Goal: Transaction & Acquisition: Purchase product/service

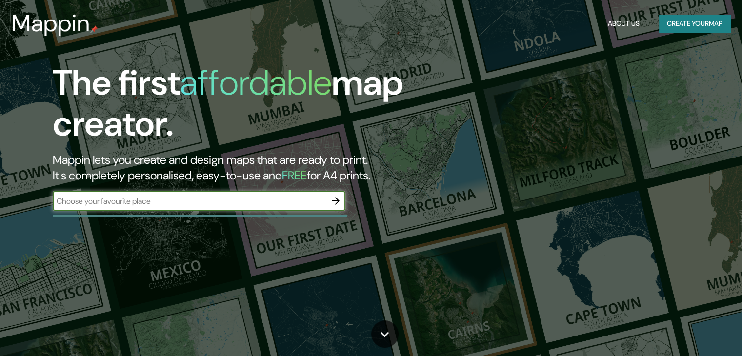
click at [118, 198] on input "text" at bounding box center [189, 201] width 273 height 11
type input "san [PERSON_NAME] de luriganho"
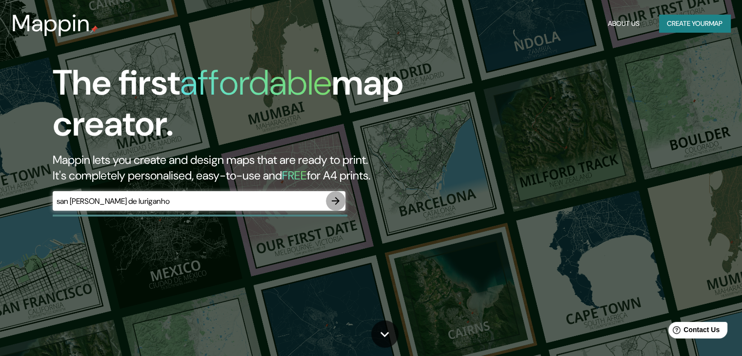
click at [339, 200] on icon "button" at bounding box center [336, 201] width 8 height 8
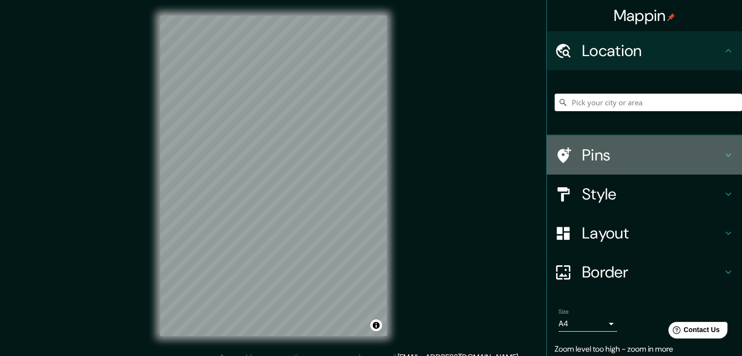
click at [609, 163] on h4 "Pins" at bounding box center [652, 155] width 140 height 20
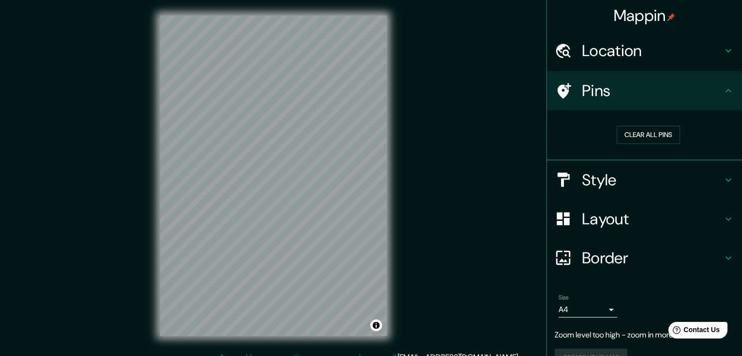
click at [617, 172] on h4 "Style" at bounding box center [652, 180] width 140 height 20
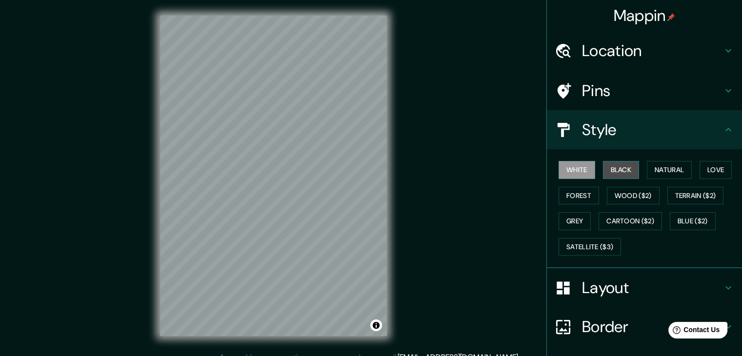
click at [615, 171] on button "Black" at bounding box center [621, 170] width 37 height 18
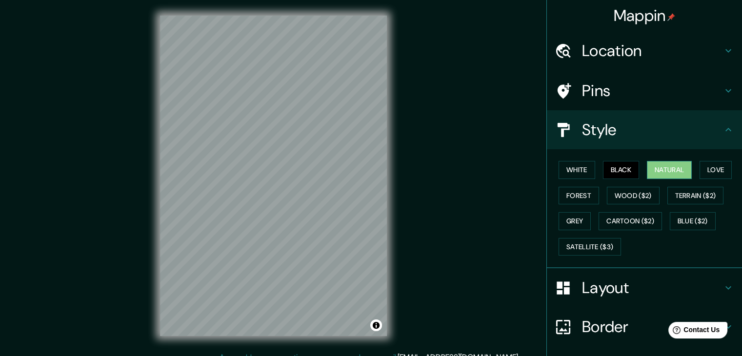
click at [678, 172] on button "Natural" at bounding box center [669, 170] width 45 height 18
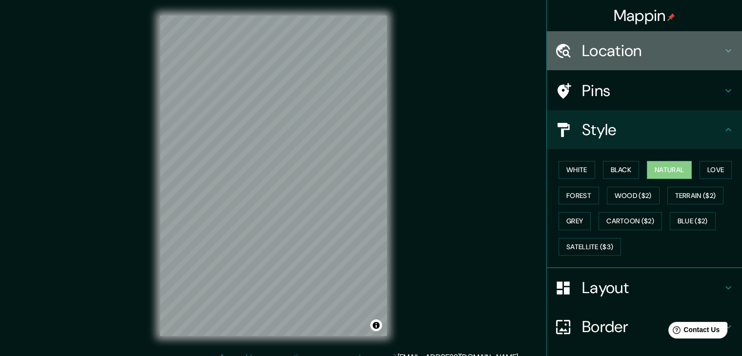
click at [624, 48] on h4 "Location" at bounding box center [652, 51] width 140 height 20
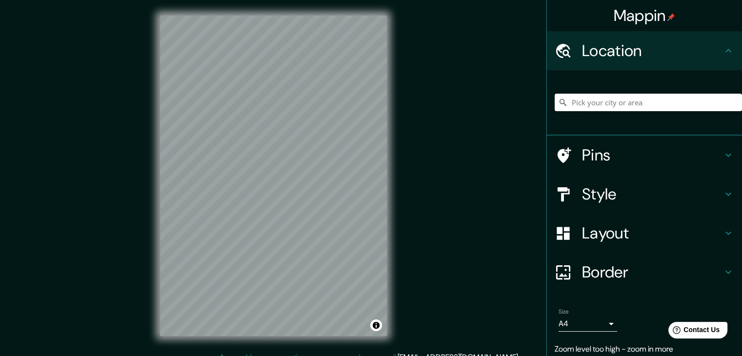
click at [588, 104] on input "Pick your city or area" at bounding box center [648, 103] width 187 height 18
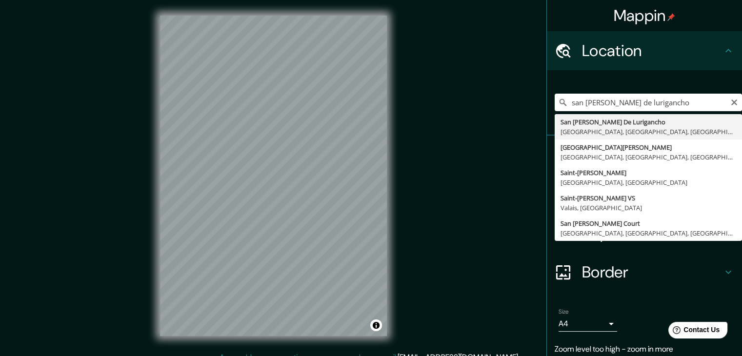
type input "San [PERSON_NAME] De Lurigancho, [GEOGRAPHIC_DATA], [GEOGRAPHIC_DATA], [GEOGRAP…"
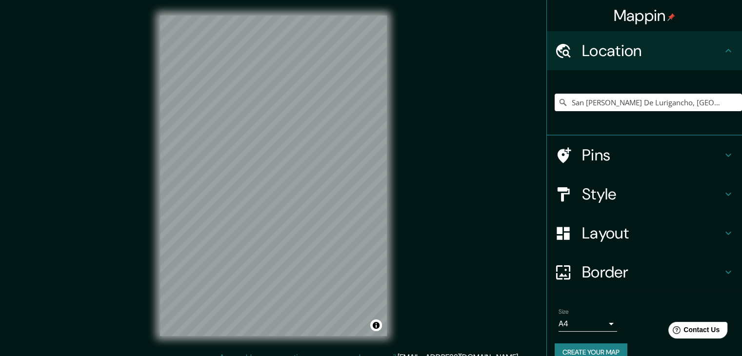
scroll to position [11, 0]
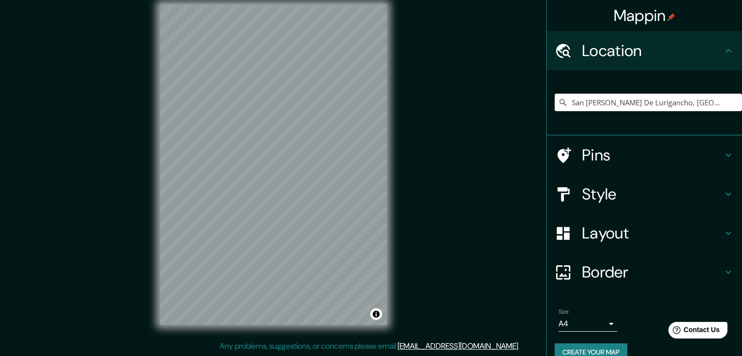
click at [622, 159] on h4 "Pins" at bounding box center [652, 155] width 140 height 20
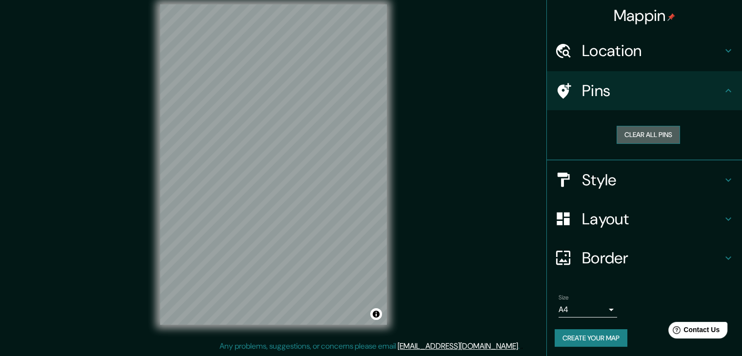
click at [652, 135] on button "Clear all pins" at bounding box center [648, 135] width 63 height 18
click at [651, 135] on button "Clear all pins" at bounding box center [648, 135] width 63 height 18
click at [619, 177] on h4 "Style" at bounding box center [652, 180] width 140 height 20
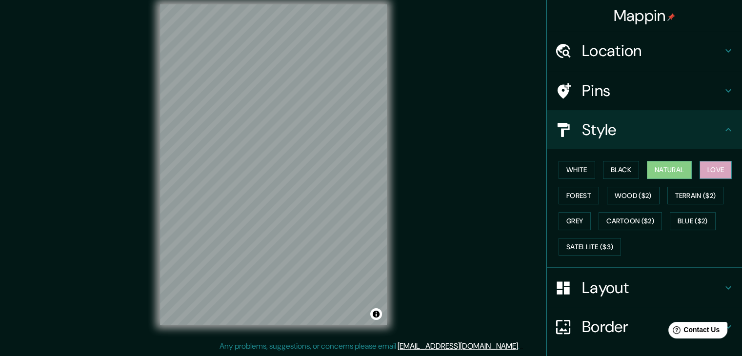
click at [705, 165] on button "Love" at bounding box center [716, 170] width 32 height 18
click at [664, 170] on button "Natural" at bounding box center [669, 170] width 45 height 18
click at [603, 170] on button "Black" at bounding box center [621, 170] width 37 height 18
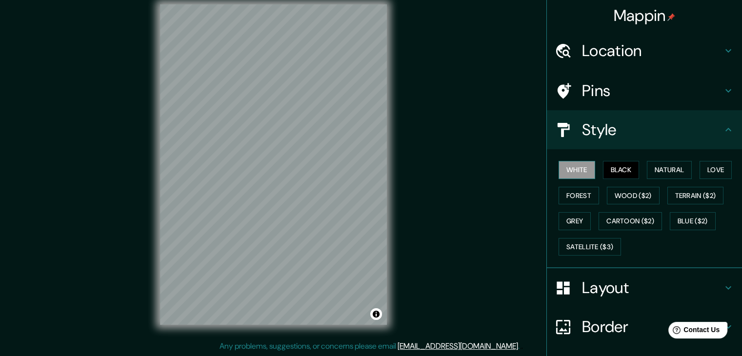
click at [584, 168] on button "White" at bounding box center [577, 170] width 37 height 18
click at [563, 194] on button "Forest" at bounding box center [579, 196] width 40 height 18
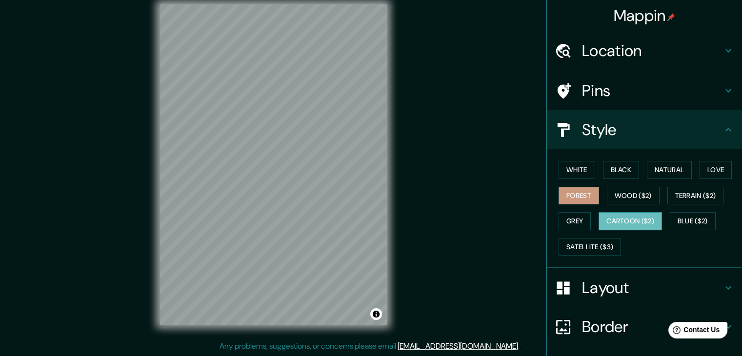
click at [599, 217] on button "Cartoon ($2)" at bounding box center [630, 221] width 63 height 18
click at [579, 221] on button "Grey" at bounding box center [575, 221] width 32 height 18
click at [608, 220] on button "Cartoon ($2)" at bounding box center [630, 221] width 63 height 18
click at [585, 244] on button "Satellite ($3)" at bounding box center [590, 247] width 62 height 18
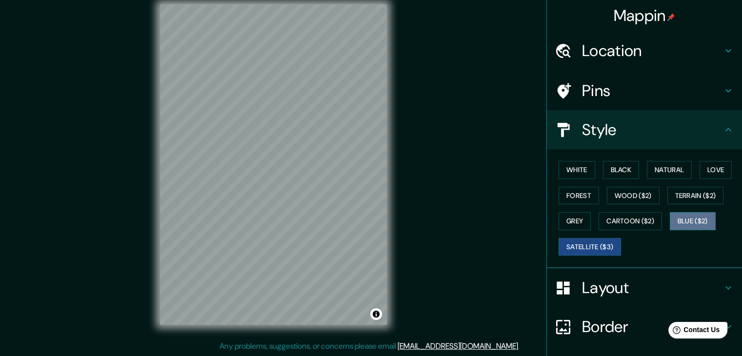
click at [670, 215] on button "Blue ($2)" at bounding box center [693, 221] width 46 height 18
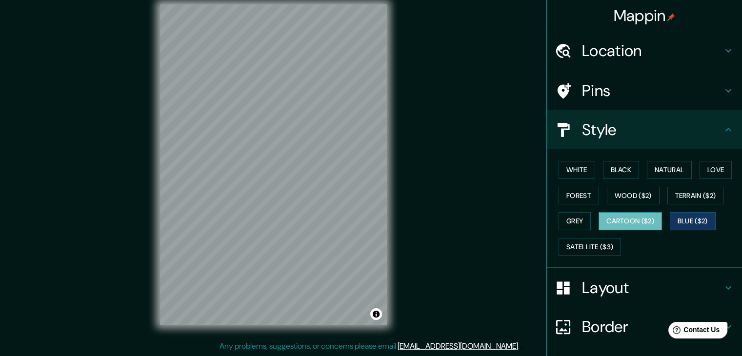
click at [634, 213] on button "Cartoon ($2)" at bounding box center [630, 221] width 63 height 18
click at [634, 196] on button "Wood ($2)" at bounding box center [633, 196] width 53 height 18
click at [627, 220] on button "Cartoon ($2)" at bounding box center [630, 221] width 63 height 18
click at [169, 184] on div "Mappin Location [GEOGRAPHIC_DATA][PERSON_NAME], [GEOGRAPHIC_DATA], [GEOGRAPHIC_…" at bounding box center [371, 172] width 742 height 367
click at [617, 200] on button "Wood ($2)" at bounding box center [633, 196] width 53 height 18
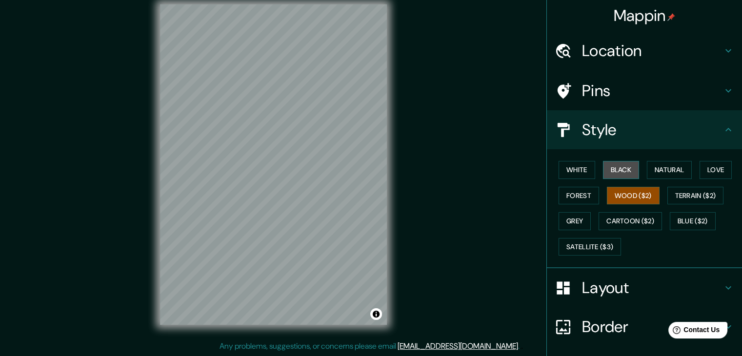
click at [615, 174] on button "Black" at bounding box center [621, 170] width 37 height 18
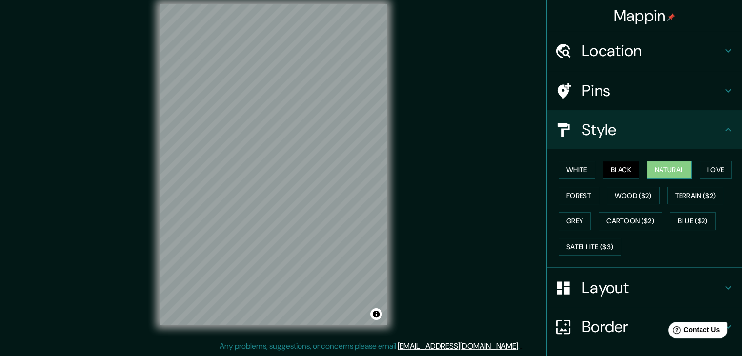
click at [639, 172] on div "White Black Natural Love Forest Wood ($2) Terrain ($2) Grey Cartoon ($2) Blue (…" at bounding box center [648, 208] width 187 height 102
click at [647, 170] on button "Natural" at bounding box center [669, 170] width 45 height 18
click at [559, 170] on button "White" at bounding box center [577, 170] width 37 height 18
click at [601, 155] on div "White Black Natural Love Forest Wood ($2) Terrain ($2) Grey Cartoon ($2) Blue (…" at bounding box center [644, 208] width 195 height 119
click at [603, 163] on button "Black" at bounding box center [621, 170] width 37 height 18
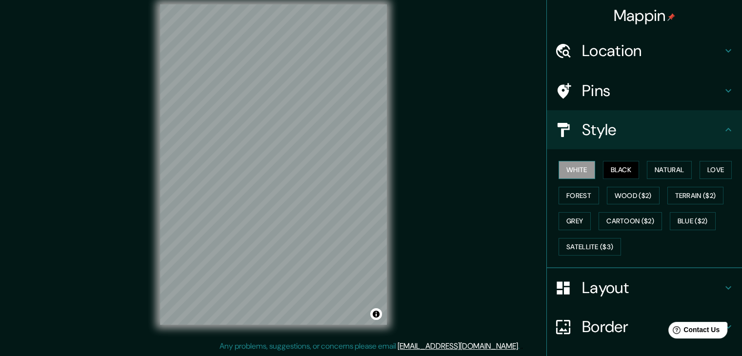
click at [565, 165] on button "White" at bounding box center [577, 170] width 37 height 18
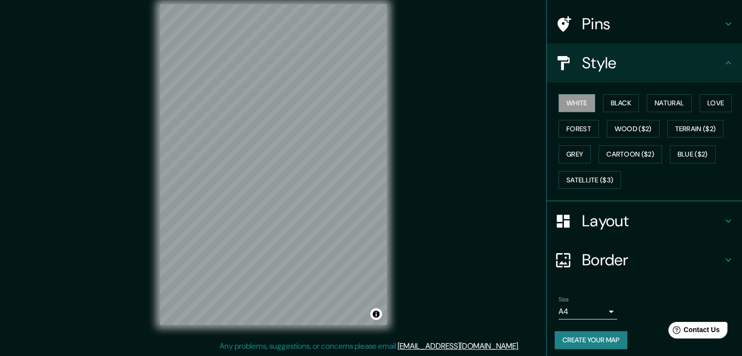
scroll to position [70, 0]
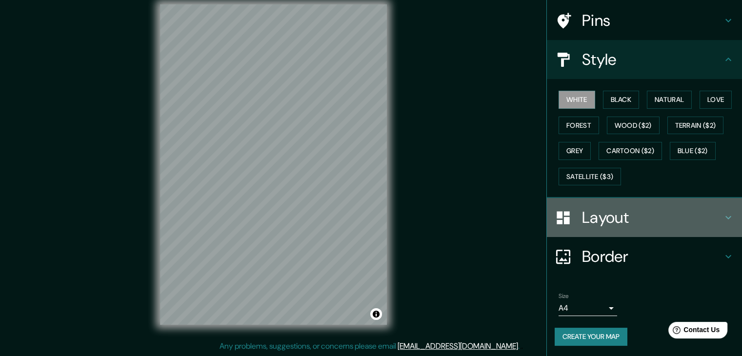
click at [621, 222] on h4 "Layout" at bounding box center [652, 218] width 140 height 20
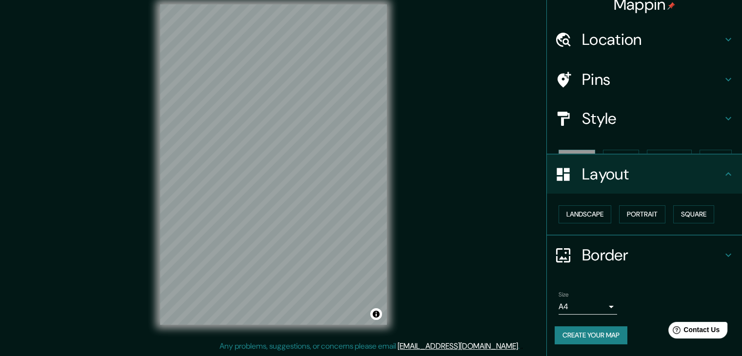
scroll to position [0, 0]
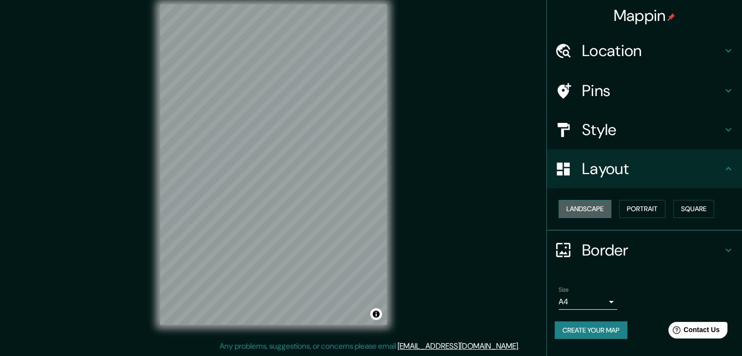
click at [589, 215] on button "Landscape" at bounding box center [585, 209] width 53 height 18
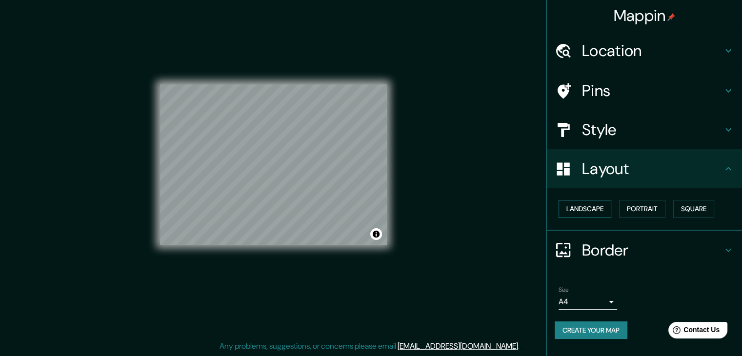
click at [592, 211] on button "Landscape" at bounding box center [585, 209] width 53 height 18
click at [637, 205] on button "Portrait" at bounding box center [642, 209] width 46 height 18
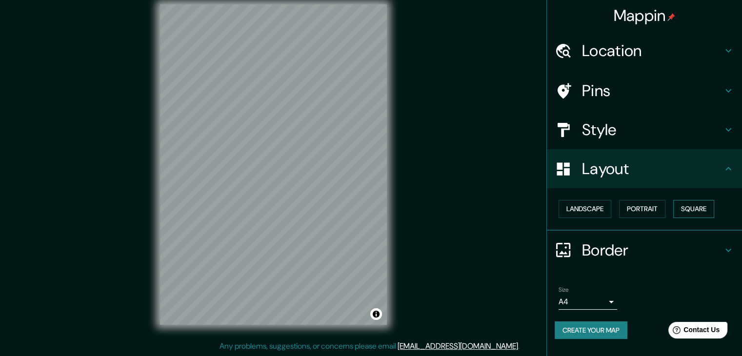
click at [686, 203] on button "Square" at bounding box center [693, 209] width 41 height 18
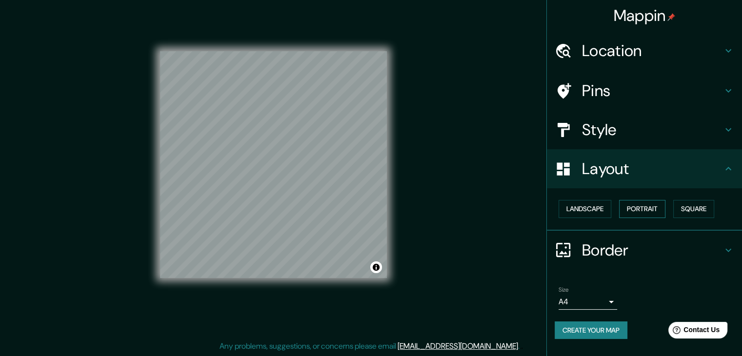
click at [633, 212] on button "Portrait" at bounding box center [642, 209] width 46 height 18
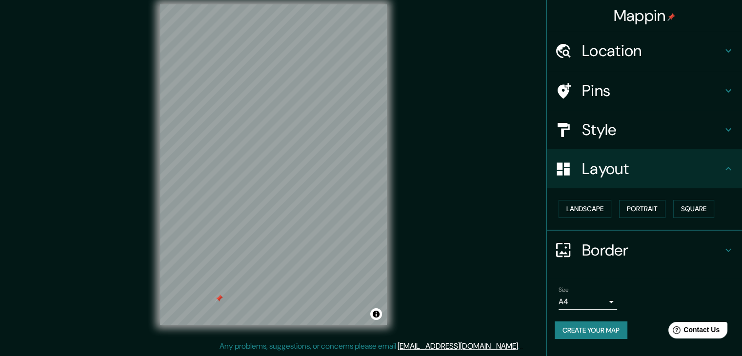
click at [619, 241] on h4 "Border" at bounding box center [652, 250] width 140 height 20
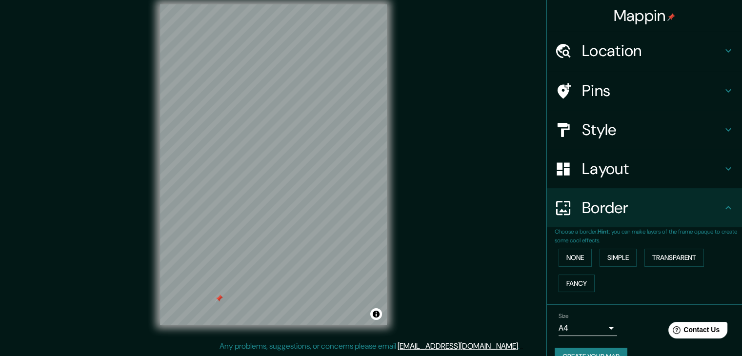
click at [636, 250] on div "None Simple Transparent Fancy" at bounding box center [648, 270] width 187 height 51
click at [644, 252] on button "Transparent" at bounding box center [674, 258] width 60 height 18
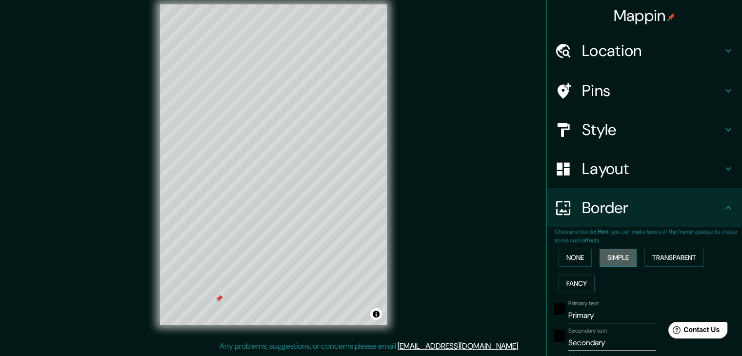
click at [620, 256] on button "Simple" at bounding box center [618, 258] width 37 height 18
click at [574, 256] on button "None" at bounding box center [575, 258] width 33 height 18
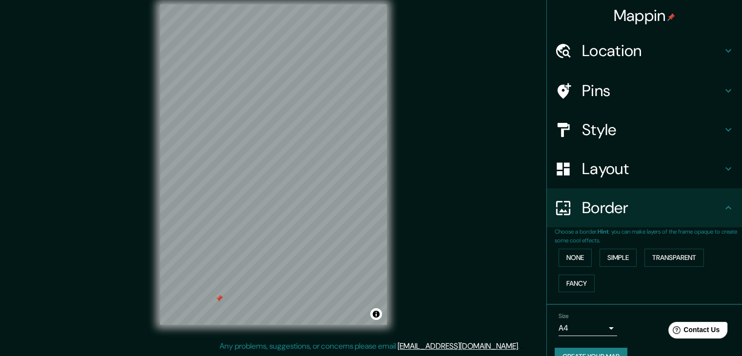
click at [571, 271] on div "None Simple Transparent Fancy" at bounding box center [648, 270] width 187 height 51
click at [573, 277] on button "Fancy" at bounding box center [577, 284] width 36 height 18
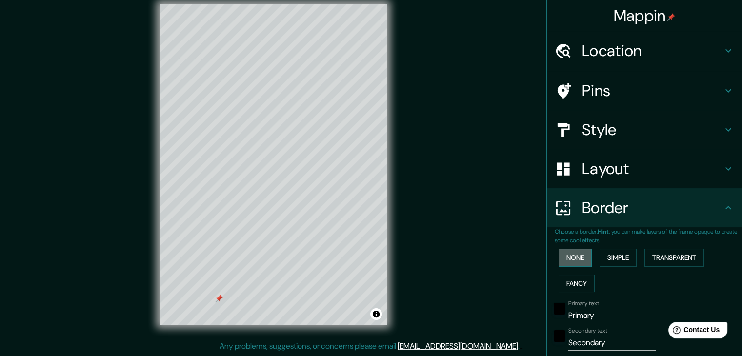
click at [567, 259] on button "None" at bounding box center [575, 258] width 33 height 18
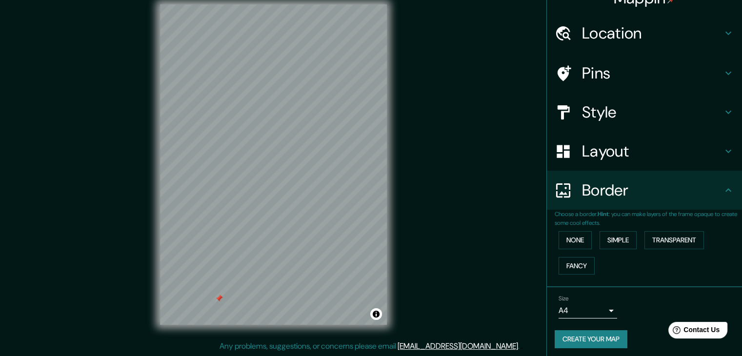
scroll to position [20, 0]
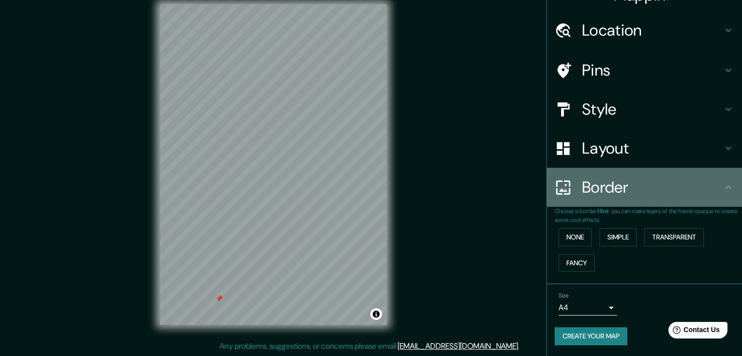
click at [692, 192] on h4 "Border" at bounding box center [652, 188] width 140 height 20
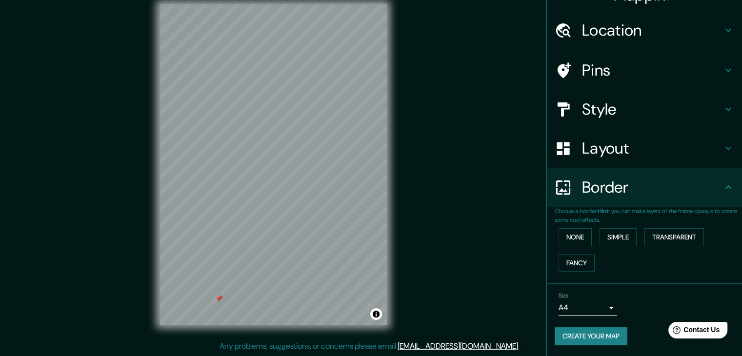
click at [722, 184] on icon at bounding box center [728, 187] width 12 height 12
click at [713, 250] on div "None Simple Transparent Fancy" at bounding box center [648, 249] width 187 height 51
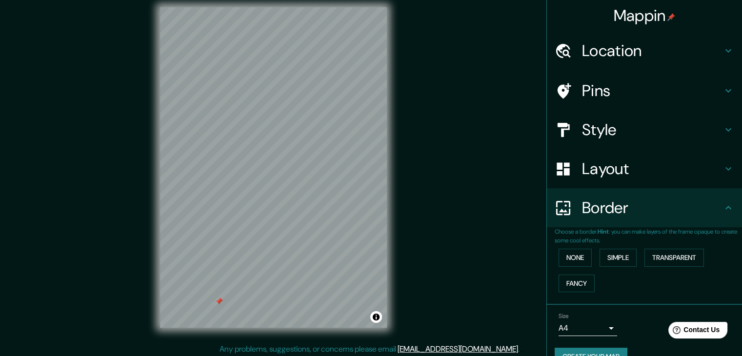
scroll to position [0, 0]
